Goal: Register for event/course

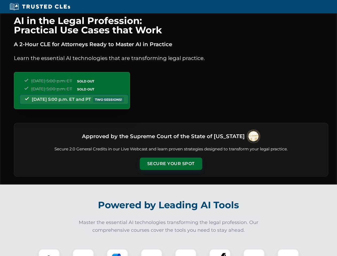
click at [171, 164] on button "Secure Your Spot" at bounding box center [171, 164] width 62 height 12
click at [49, 252] on img at bounding box center [48, 259] width 15 height 15
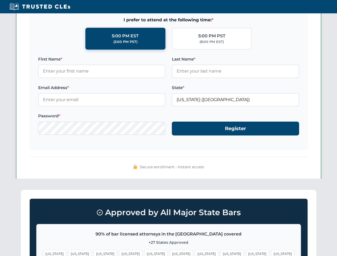
click at [195, 252] on span "[US_STATE]" at bounding box center [206, 254] width 23 height 8
click at [245, 252] on span "[US_STATE]" at bounding box center [256, 254] width 23 height 8
